Goal: Task Accomplishment & Management: Manage account settings

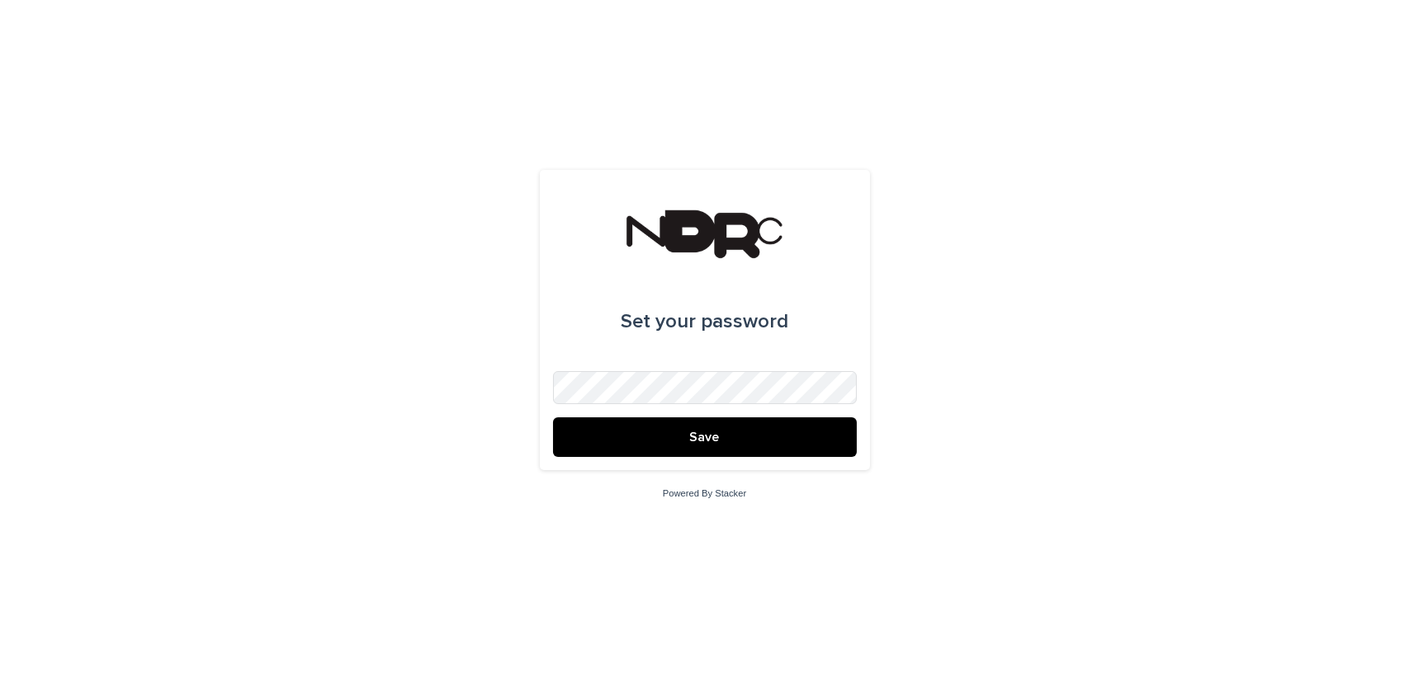
click at [693, 437] on span "Save" at bounding box center [705, 437] width 30 height 13
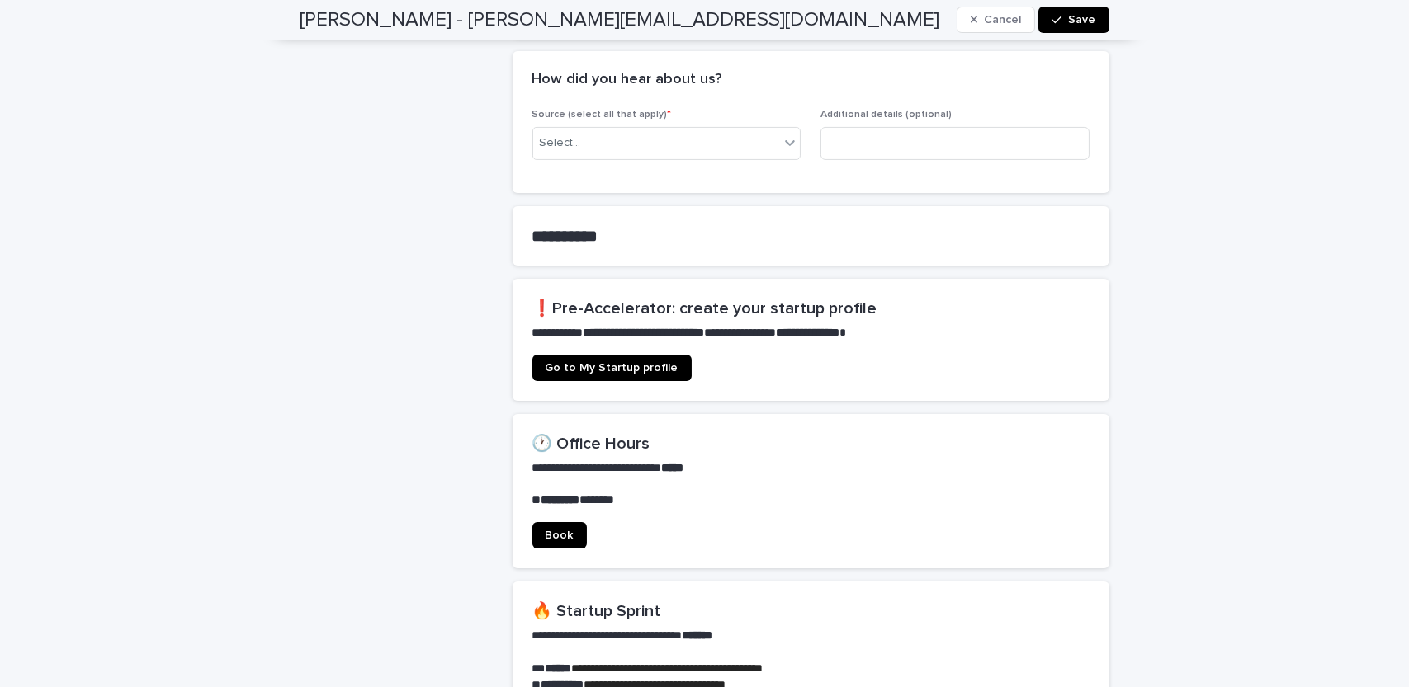
scroll to position [951, 0]
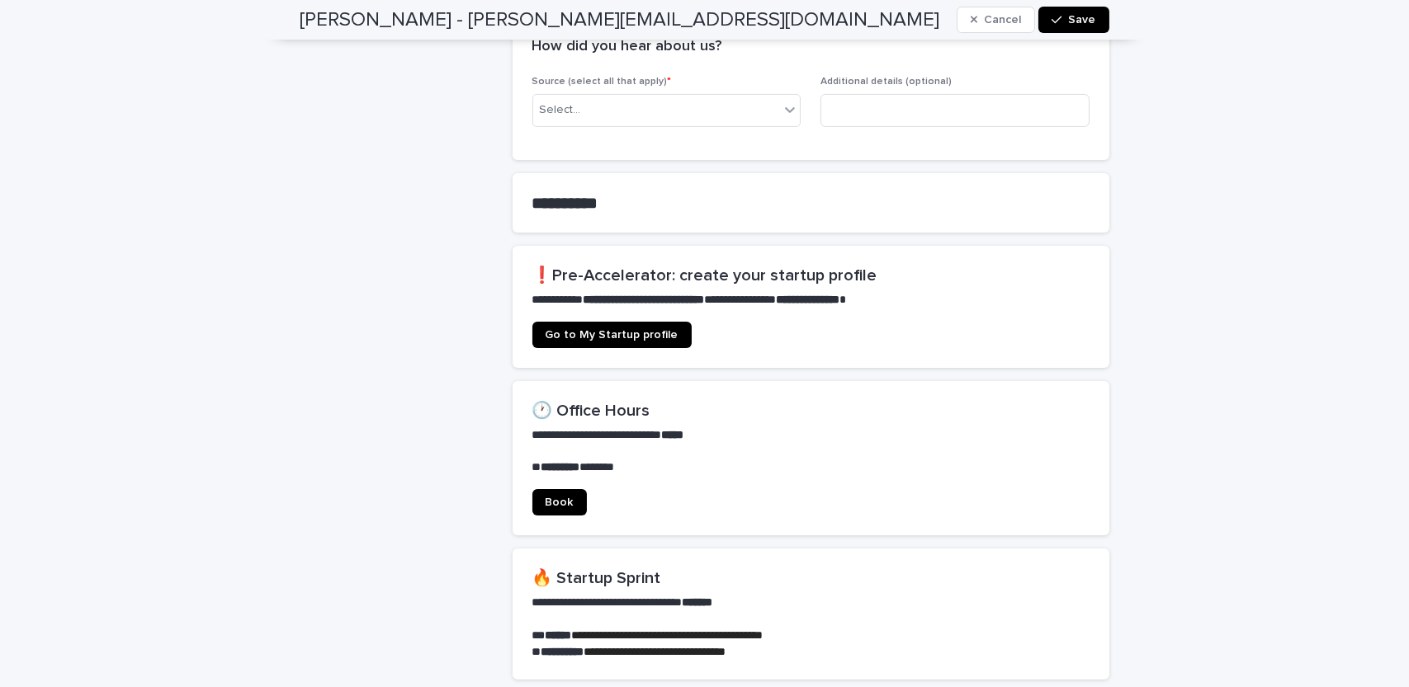
click at [640, 329] on span "Go to My Startup profile" at bounding box center [611, 335] width 133 height 12
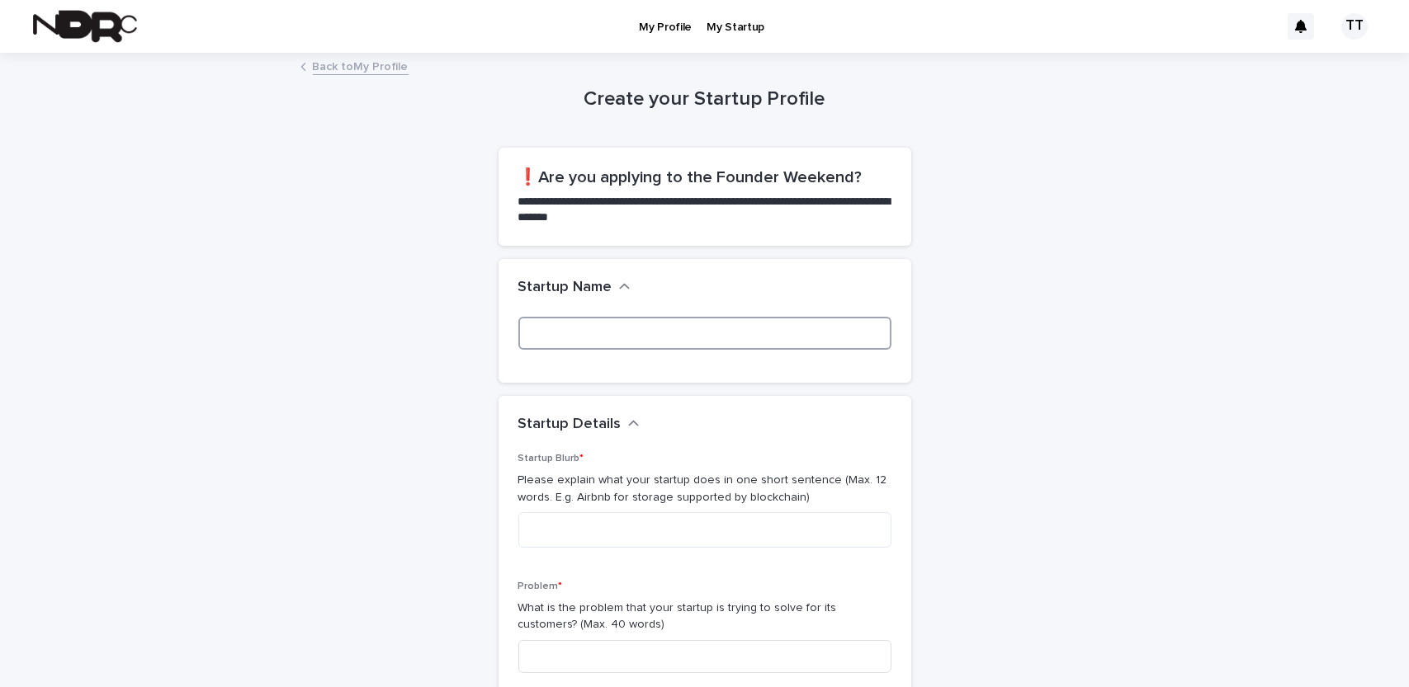
click at [640, 319] on input at bounding box center [704, 333] width 373 height 33
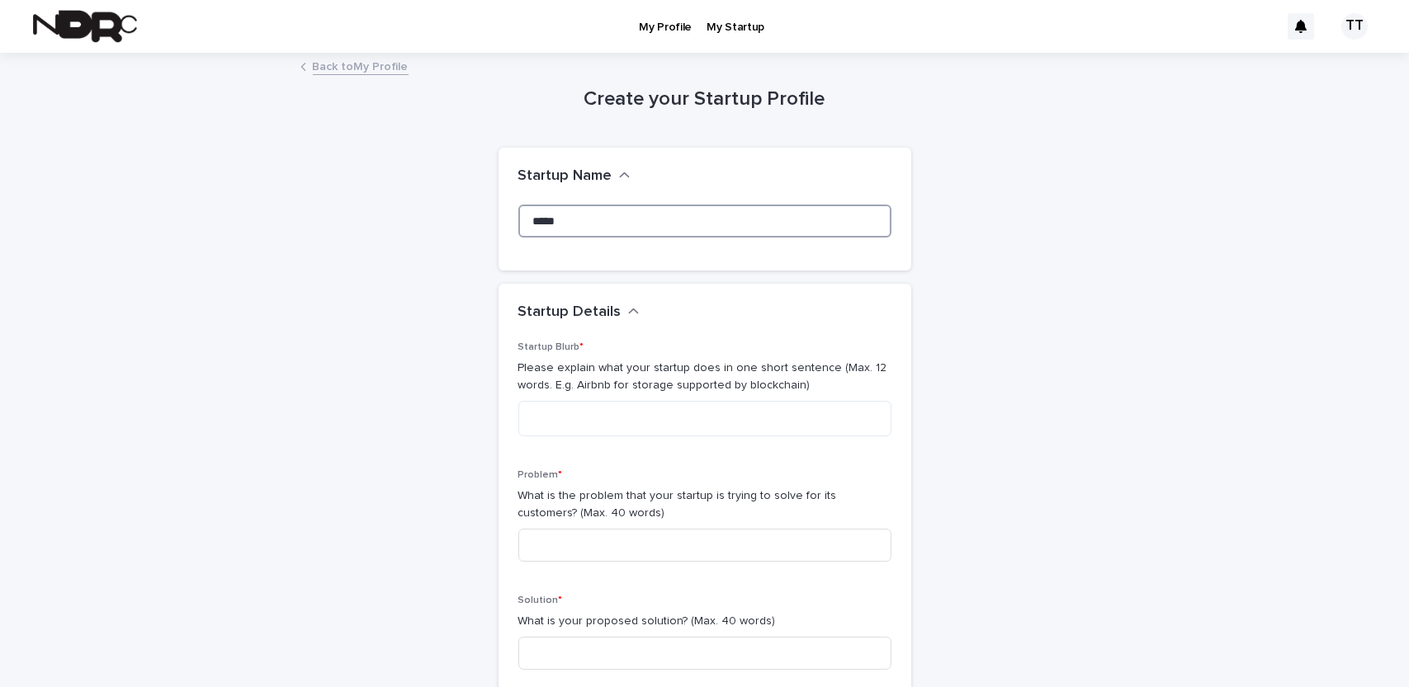
type input "****"
click at [1344, 26] on div "TT" at bounding box center [1354, 26] width 26 height 26
click at [1324, 72] on p "Log Out" at bounding box center [1339, 70] width 104 height 28
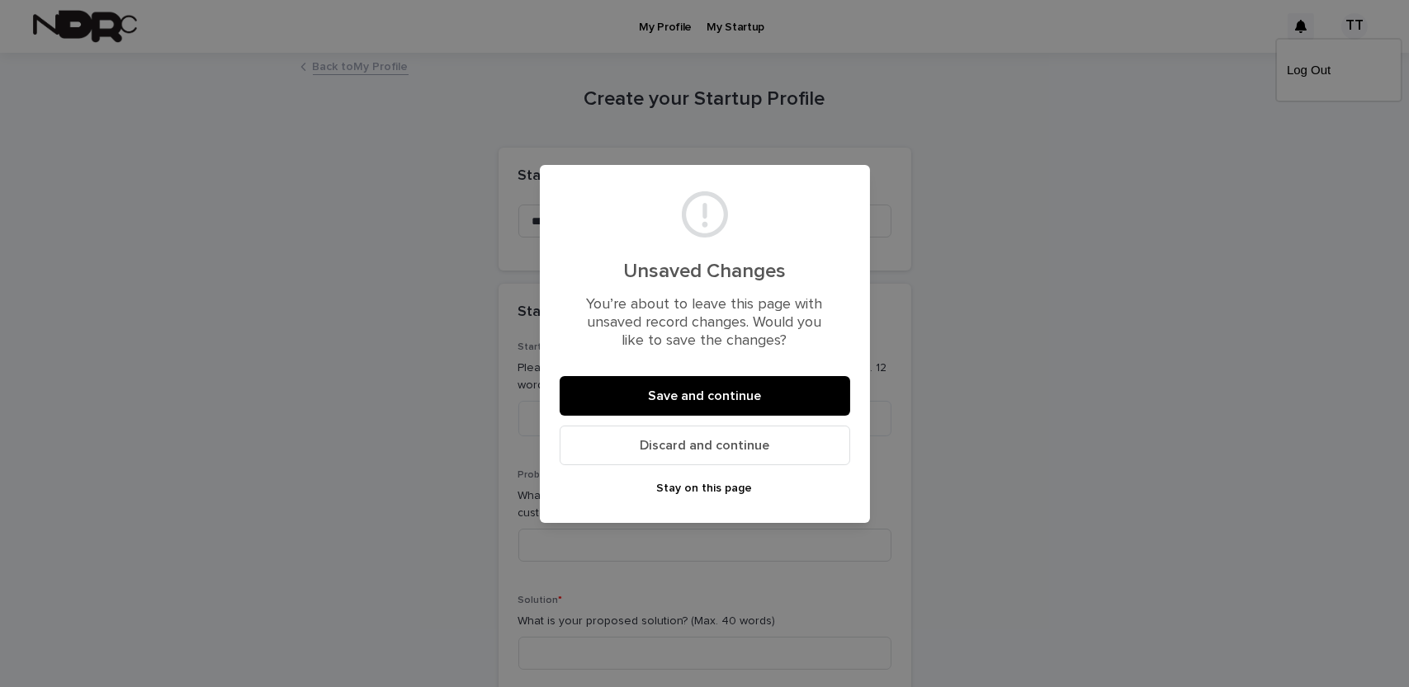
click at [696, 404] on button "Save and continue" at bounding box center [705, 396] width 290 height 40
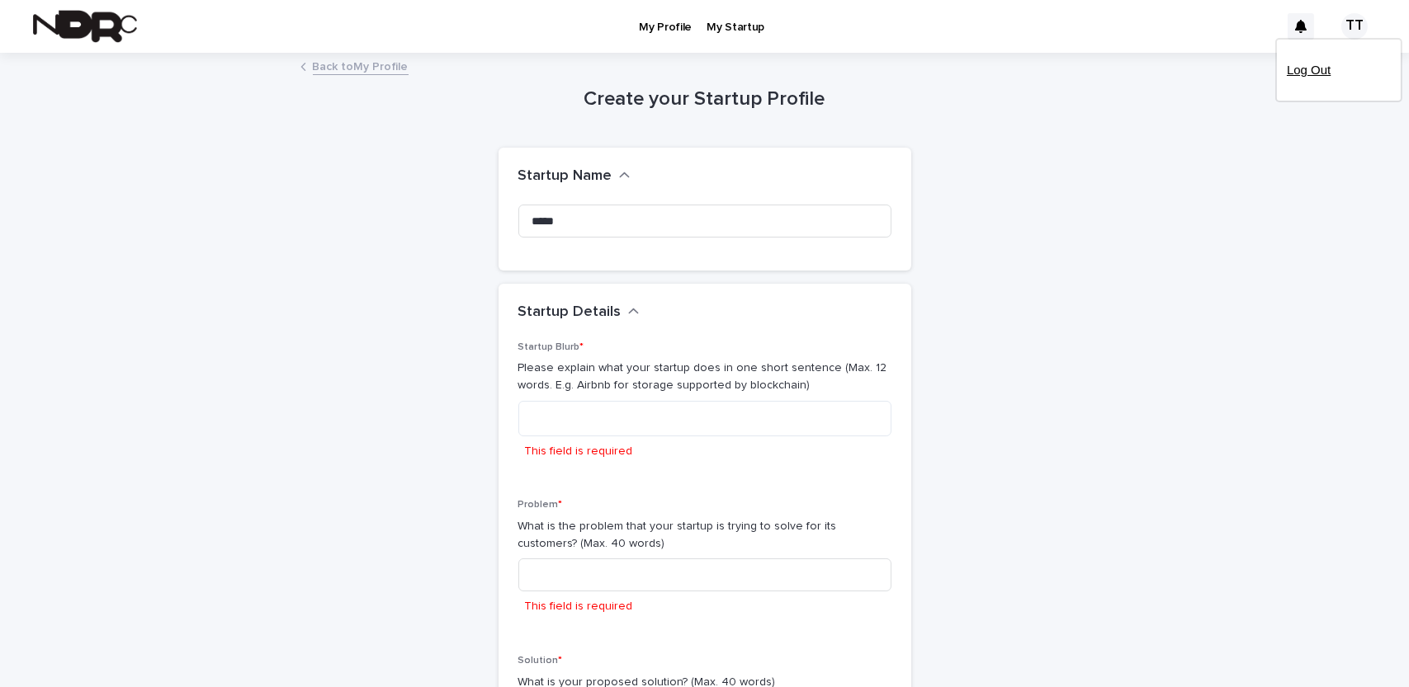
click at [1289, 77] on p "Log Out" at bounding box center [1339, 70] width 104 height 28
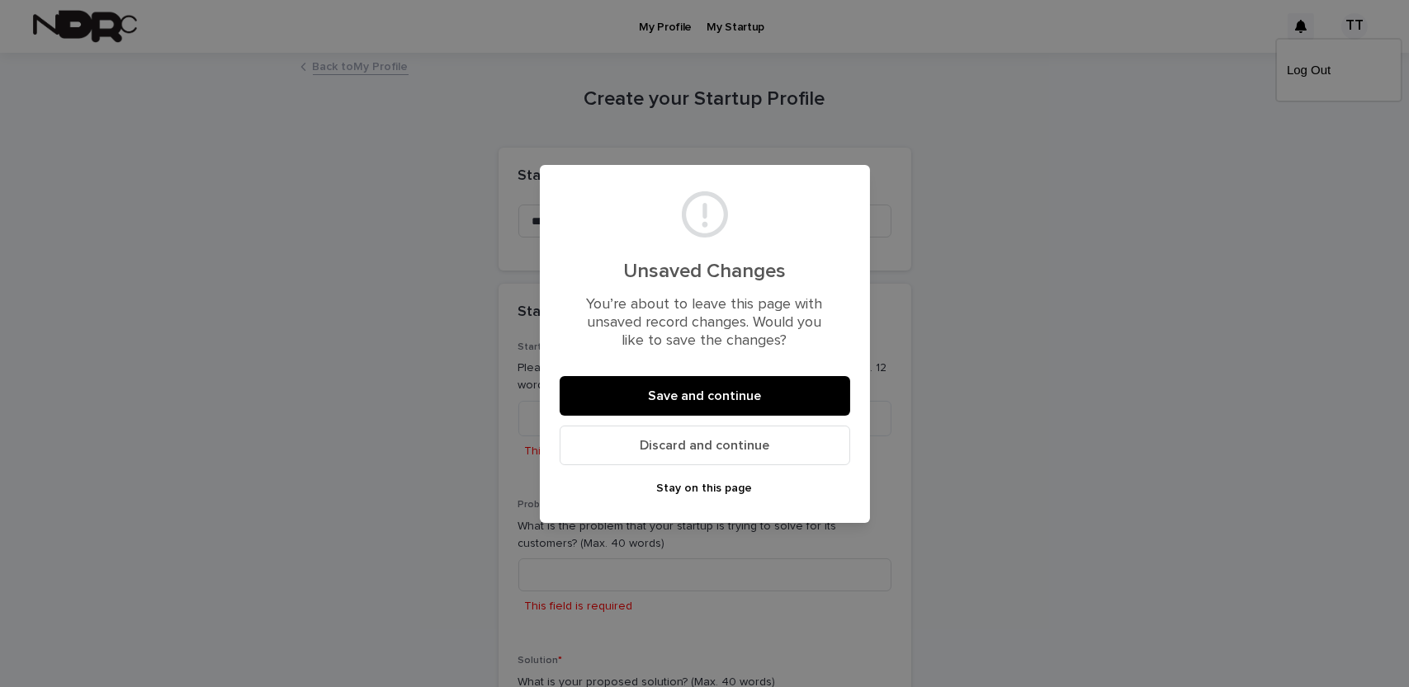
click at [716, 406] on button "Save and continue" at bounding box center [705, 396] width 290 height 40
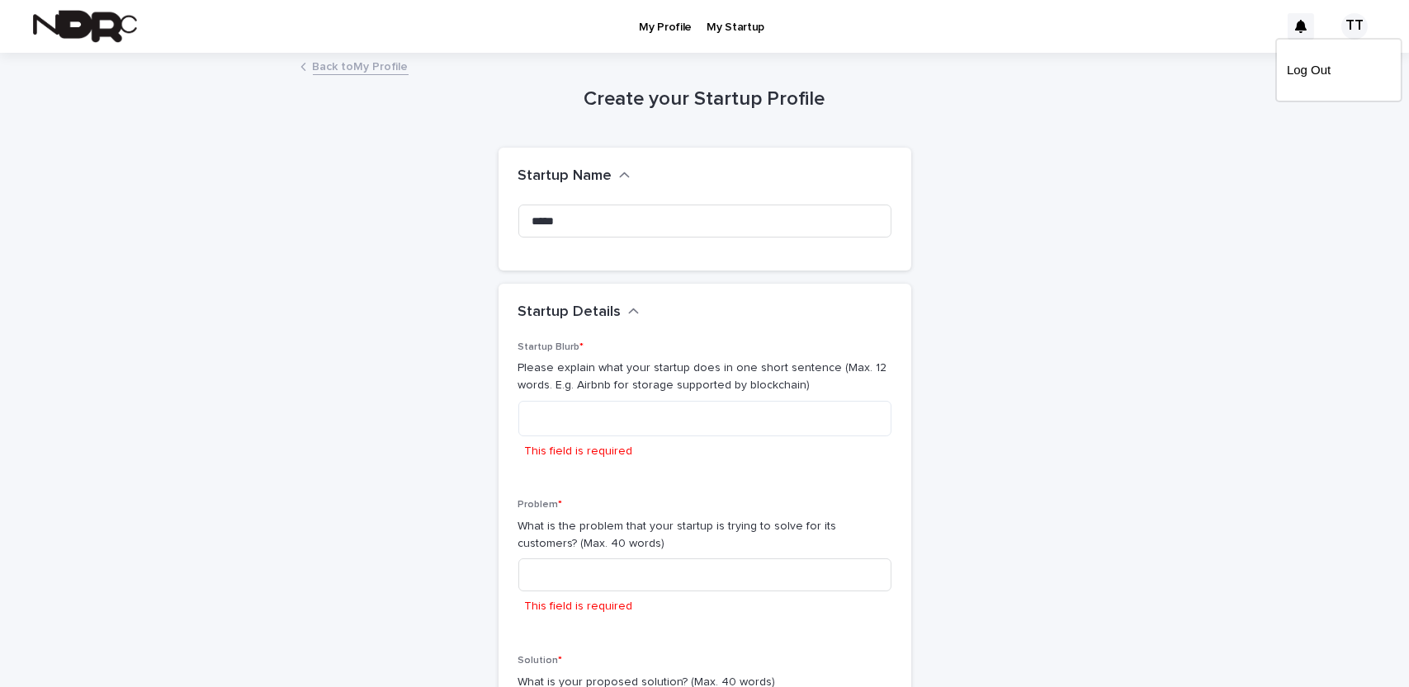
click at [653, 22] on div at bounding box center [704, 26] width 1409 height 53
click at [667, 25] on p "My Profile" at bounding box center [665, 17] width 53 height 35
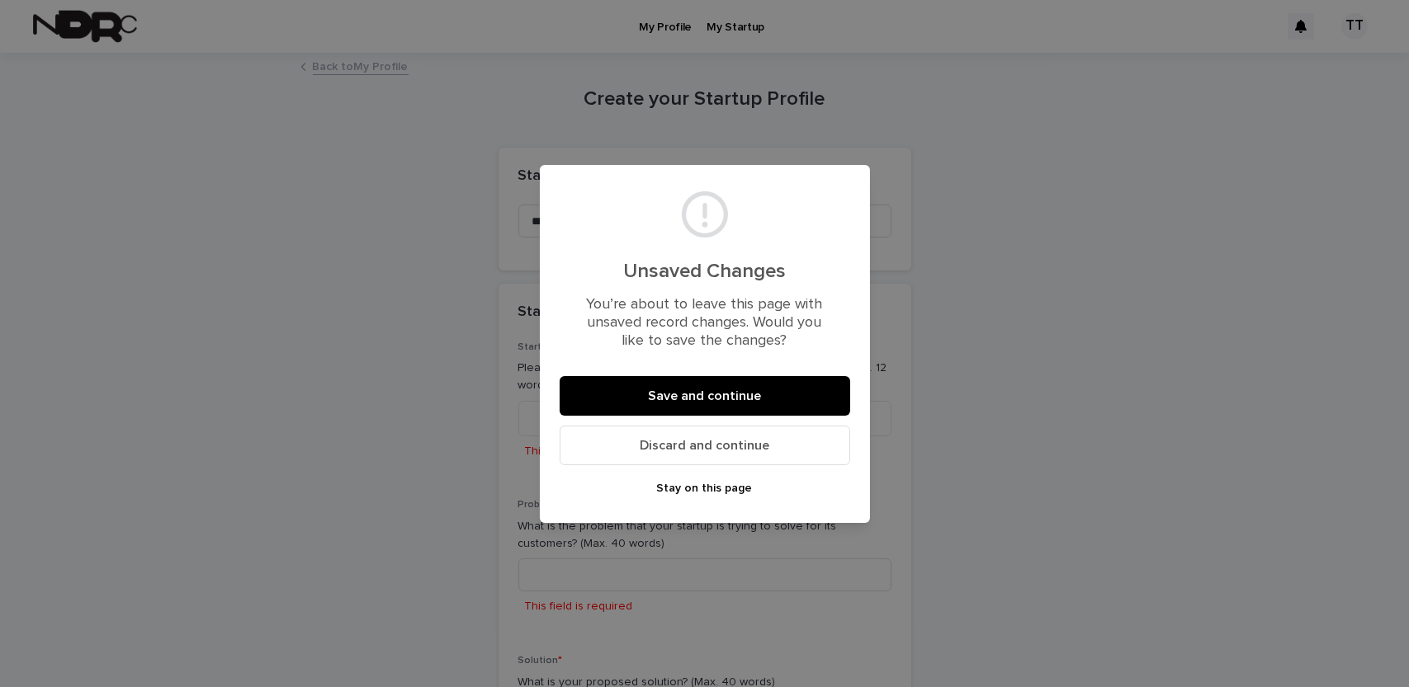
click at [736, 450] on span "Discard and continue" at bounding box center [705, 445] width 130 height 13
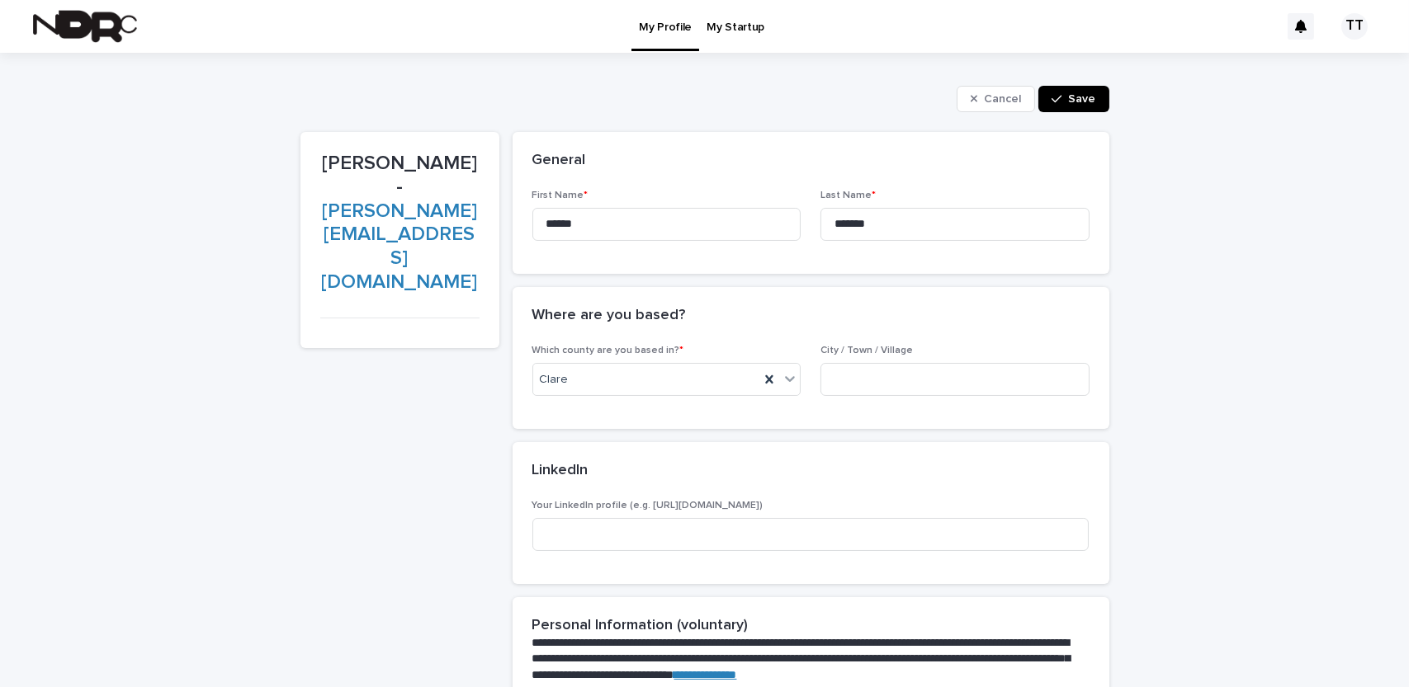
click at [1343, 26] on div "TT" at bounding box center [1354, 26] width 26 height 26
click at [1318, 64] on p "Log Out" at bounding box center [1339, 70] width 104 height 28
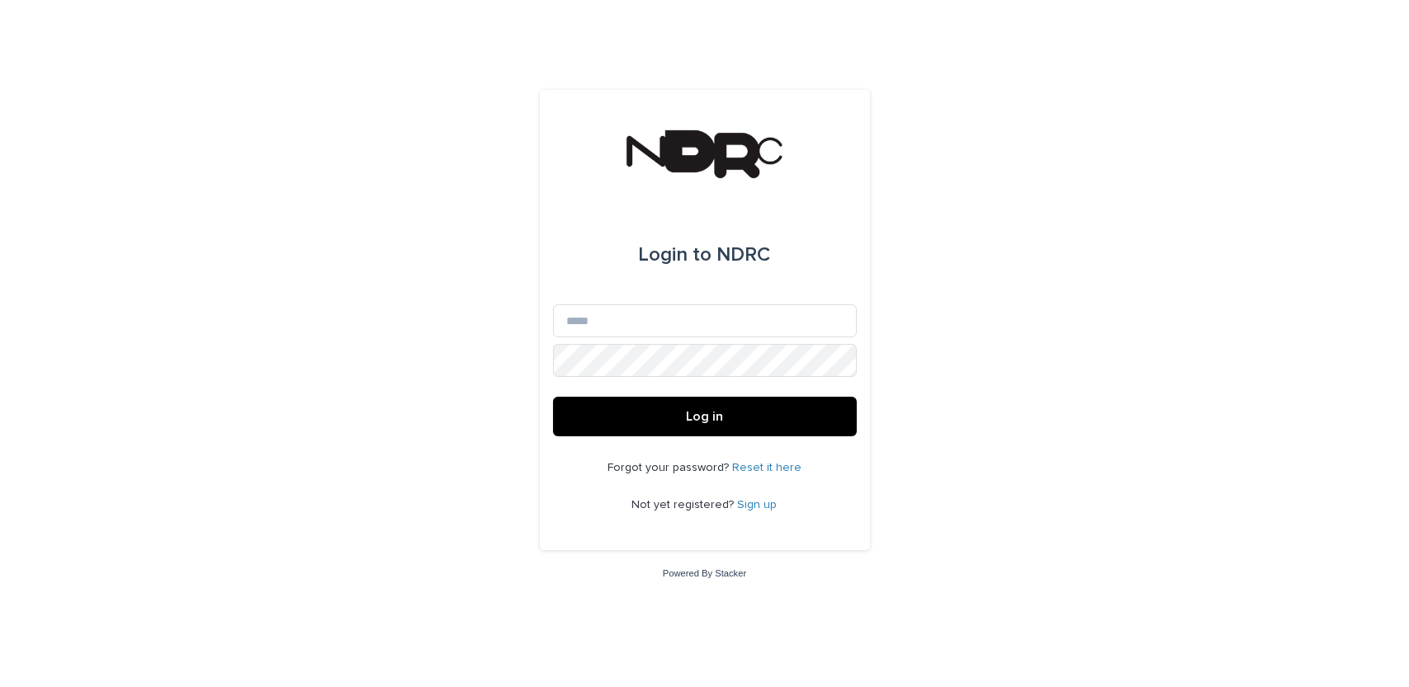
click at [709, 304] on div "Login to NDRC" at bounding box center [705, 254] width 132 height 99
click at [677, 321] on input "Email" at bounding box center [705, 321] width 304 height 33
click at [591, 325] on input "Email" at bounding box center [705, 321] width 304 height 33
type input "**********"
click at [553, 397] on button "Log in" at bounding box center [705, 417] width 304 height 40
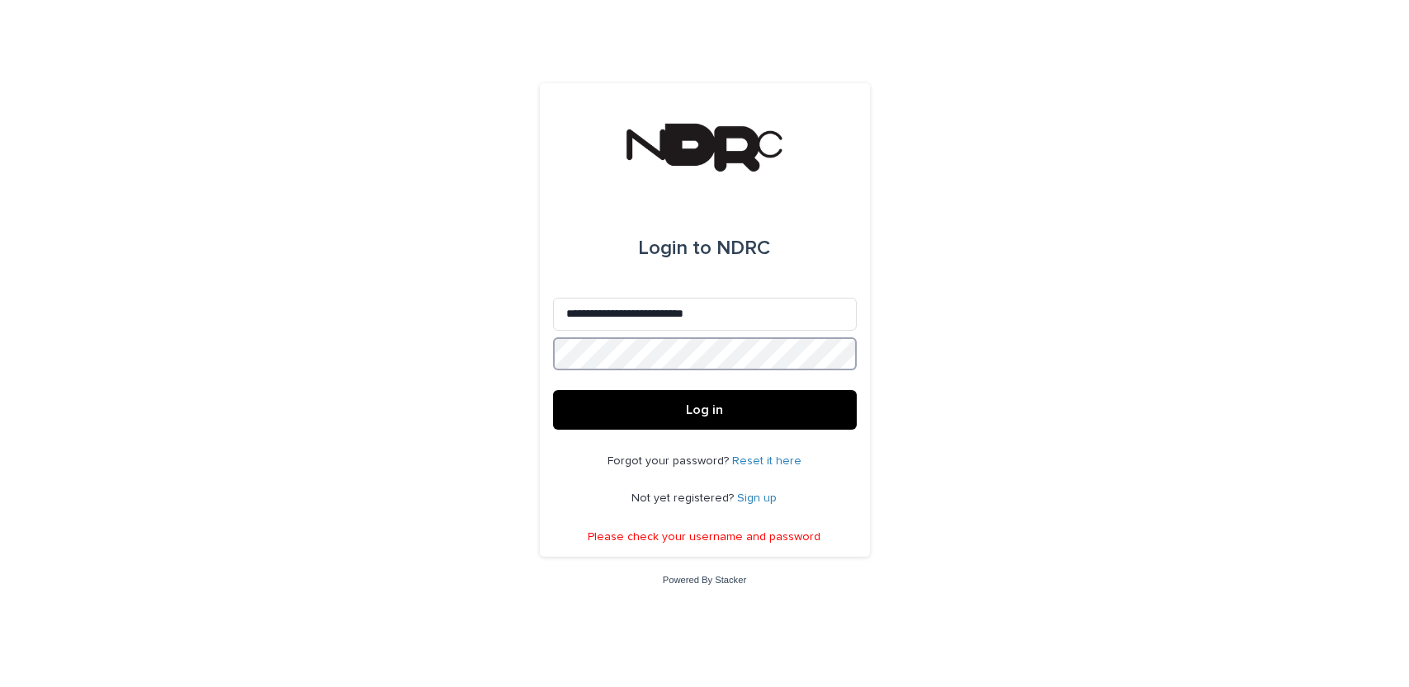
click at [553, 390] on button "Log in" at bounding box center [705, 410] width 304 height 40
click at [770, 461] on link "Reset it here" at bounding box center [766, 462] width 69 height 12
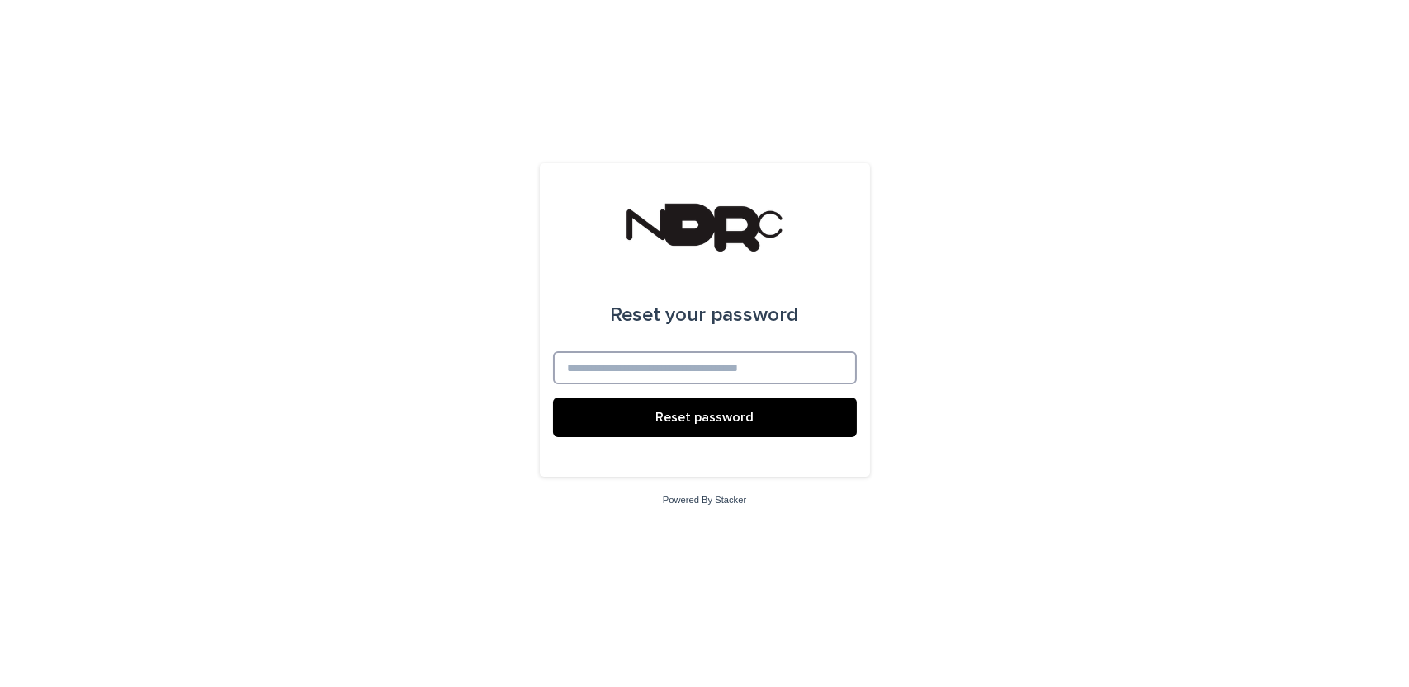
click at [695, 362] on input at bounding box center [705, 368] width 304 height 33
type input "**********"
click at [692, 409] on button "Reset password" at bounding box center [705, 418] width 304 height 40
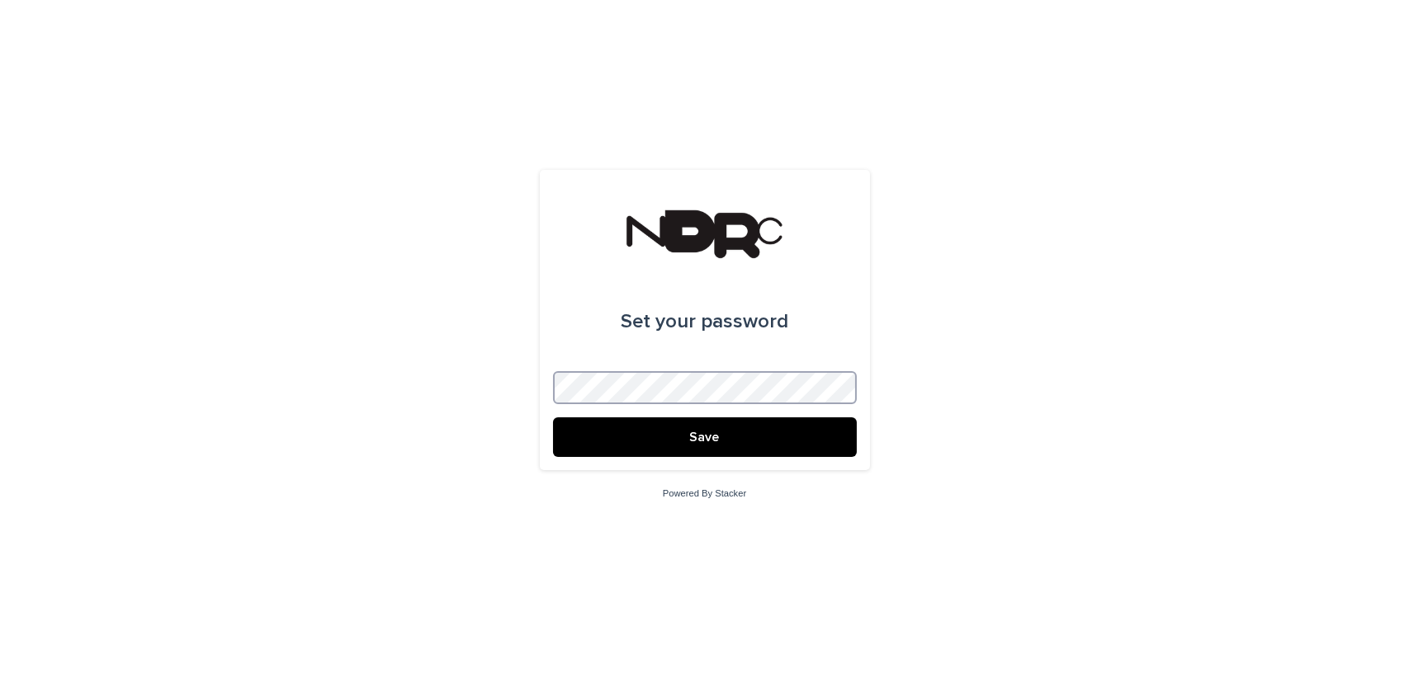
click at [553, 418] on button "Save" at bounding box center [705, 438] width 304 height 40
